Goal: Information Seeking & Learning: Learn about a topic

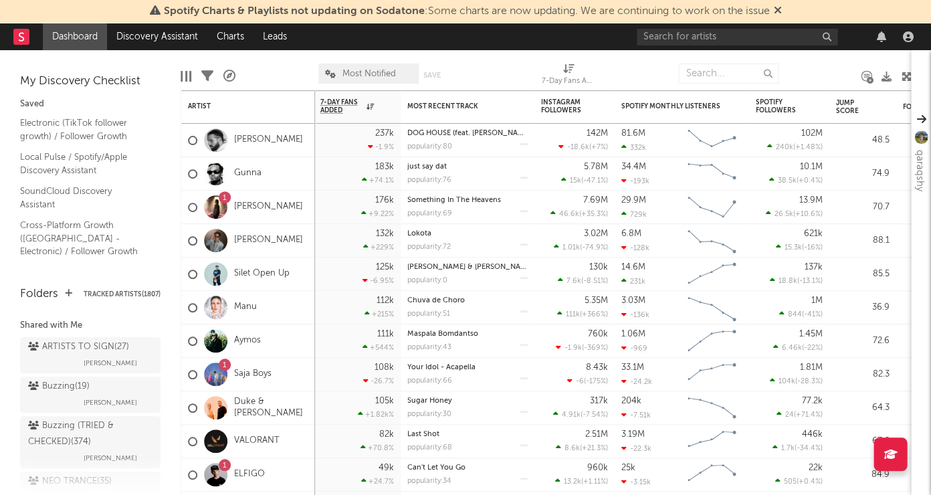
scroll to position [169, 0]
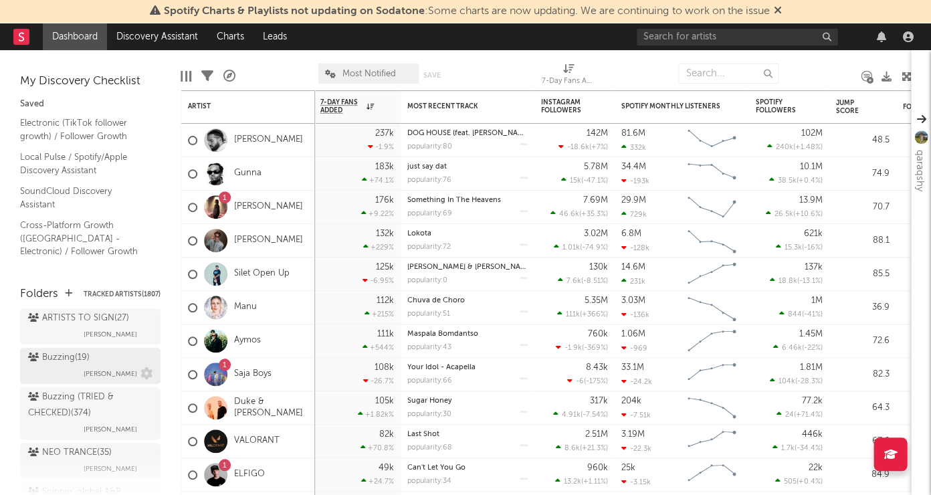
click at [75, 350] on div "Buzzing ( 19 )" at bounding box center [59, 358] width 62 height 16
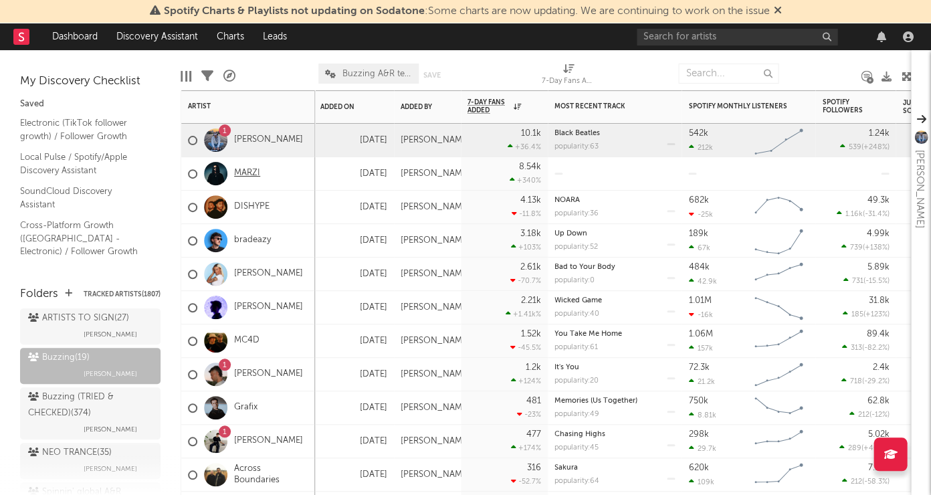
click at [246, 175] on link "MARZI" at bounding box center [247, 173] width 26 height 11
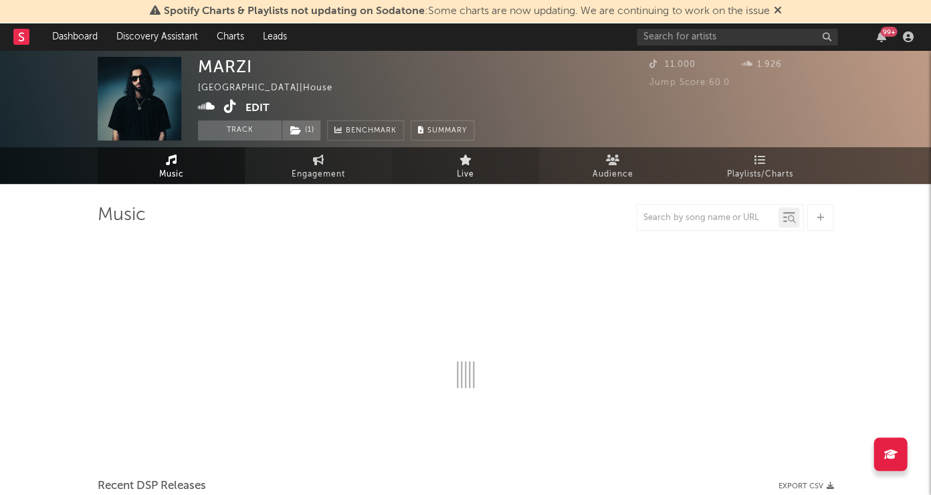
select select "1w"
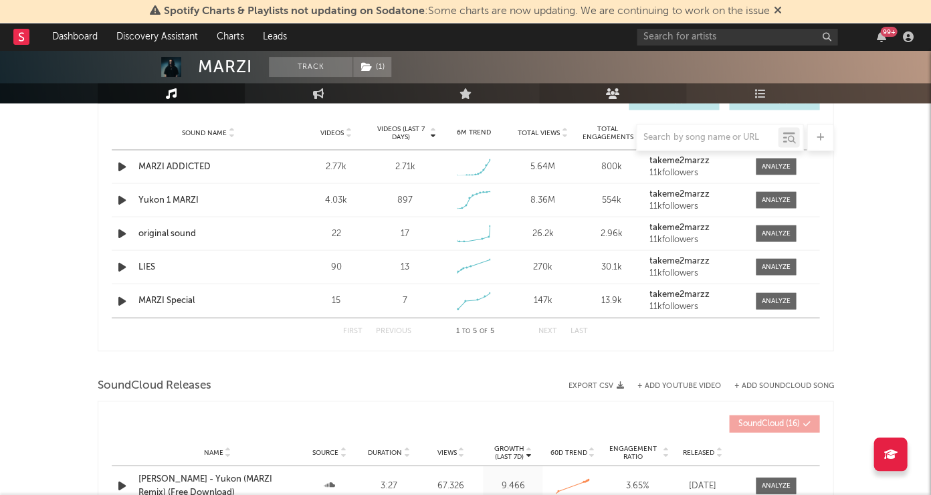
scroll to position [530, 0]
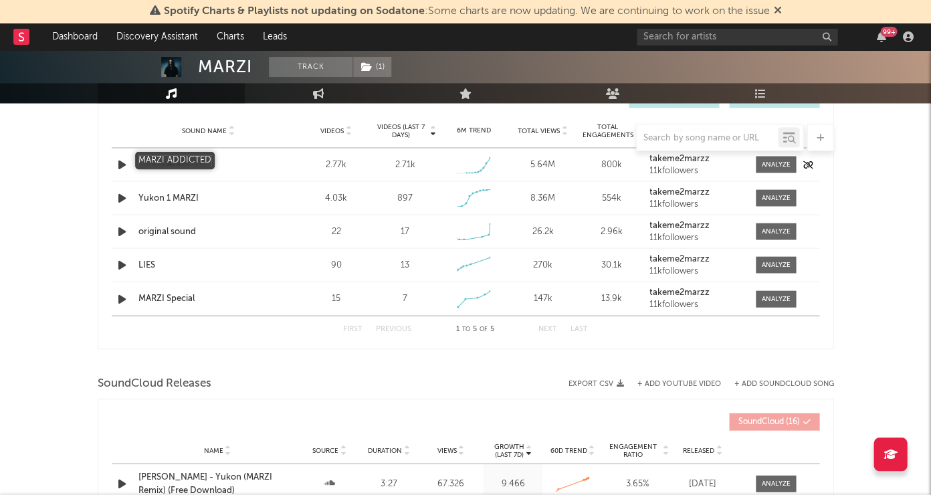
click at [195, 158] on div "MARZI ADDICTED" at bounding box center [208, 164] width 140 height 13
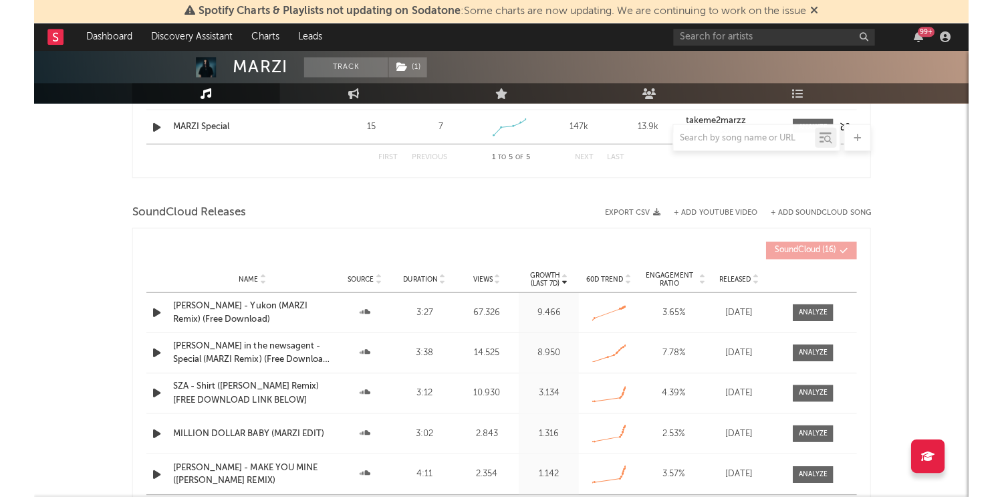
scroll to position [706, 0]
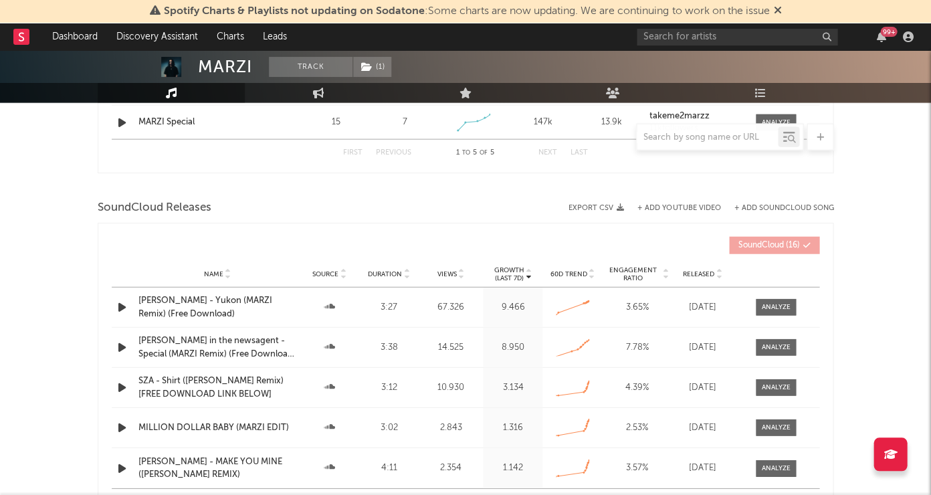
click at [434, 0] on div "Spotify Charts & Playlists not updating on Sodatone : Some charts are now updat…" at bounding box center [465, 11] width 931 height 23
